Goal: Task Accomplishment & Management: Manage account settings

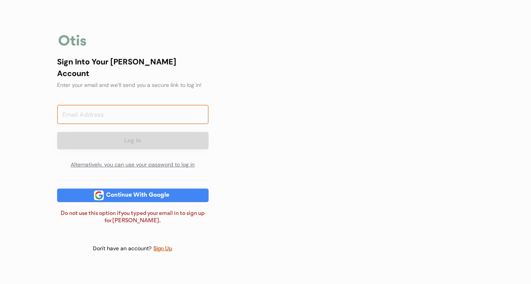
click at [167, 112] on input "email" at bounding box center [133, 114] width 152 height 19
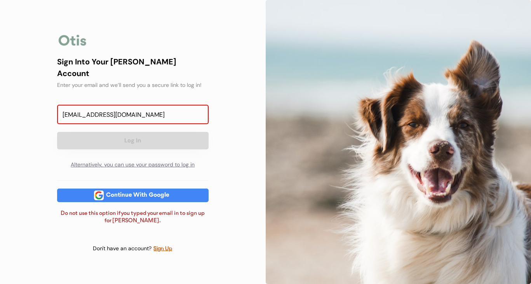
type input "diegotomassalas@gmail.com"
click at [185, 82] on div "Enter your email and we’ll send you a secure link to log in!" at bounding box center [133, 85] width 152 height 8
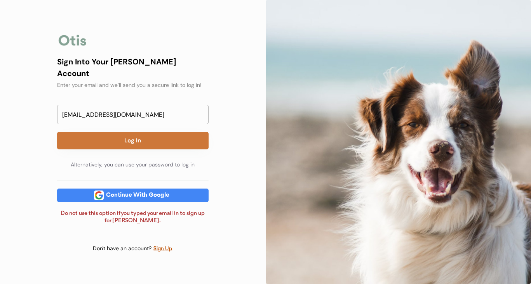
click at [157, 134] on button "Log In" at bounding box center [133, 140] width 152 height 17
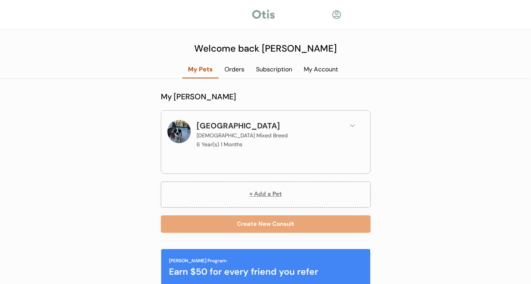
click at [274, 67] on div "Subscription" at bounding box center [274, 69] width 48 height 9
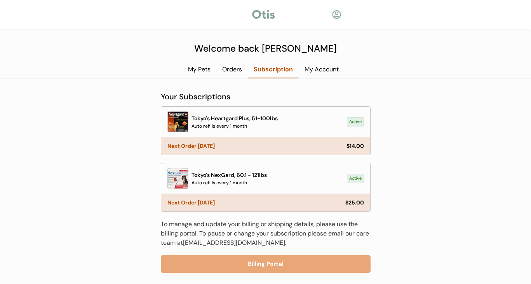
click at [428, 96] on div "Welcome back [PERSON_NAME] My Pets Orders Subscription My Account My [PERSON_NA…" at bounding box center [265, 144] width 531 height 289
click at [406, 118] on div "Welcome back [PERSON_NAME] My Pets Orders Subscription My Account My [PERSON_NA…" at bounding box center [265, 144] width 531 height 289
click at [426, 118] on div "Welcome back [PERSON_NAME] My Pets Orders Subscription My Account My [PERSON_NA…" at bounding box center [265, 144] width 531 height 289
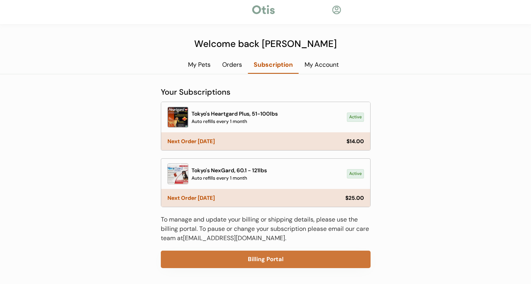
click at [297, 259] on button "Billing Portal" at bounding box center [266, 259] width 210 height 17
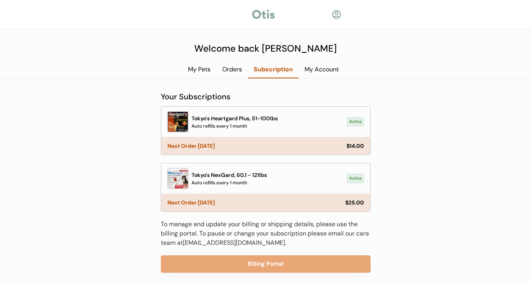
click at [293, 180] on div "Tokyo's NexGard, 60.1 - 121lbs Auto refills every 1 month" at bounding box center [268, 178] width 152 height 15
click at [239, 180] on div "Auto refills every 1 month" at bounding box center [220, 183] width 56 height 7
click at [237, 204] on div "Next Order [DATE]" at bounding box center [255, 202] width 176 height 5
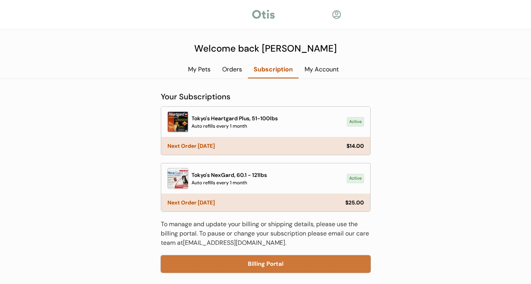
click at [268, 267] on button "Billing Portal" at bounding box center [266, 264] width 210 height 17
